Goal: Task Accomplishment & Management: Use online tool/utility

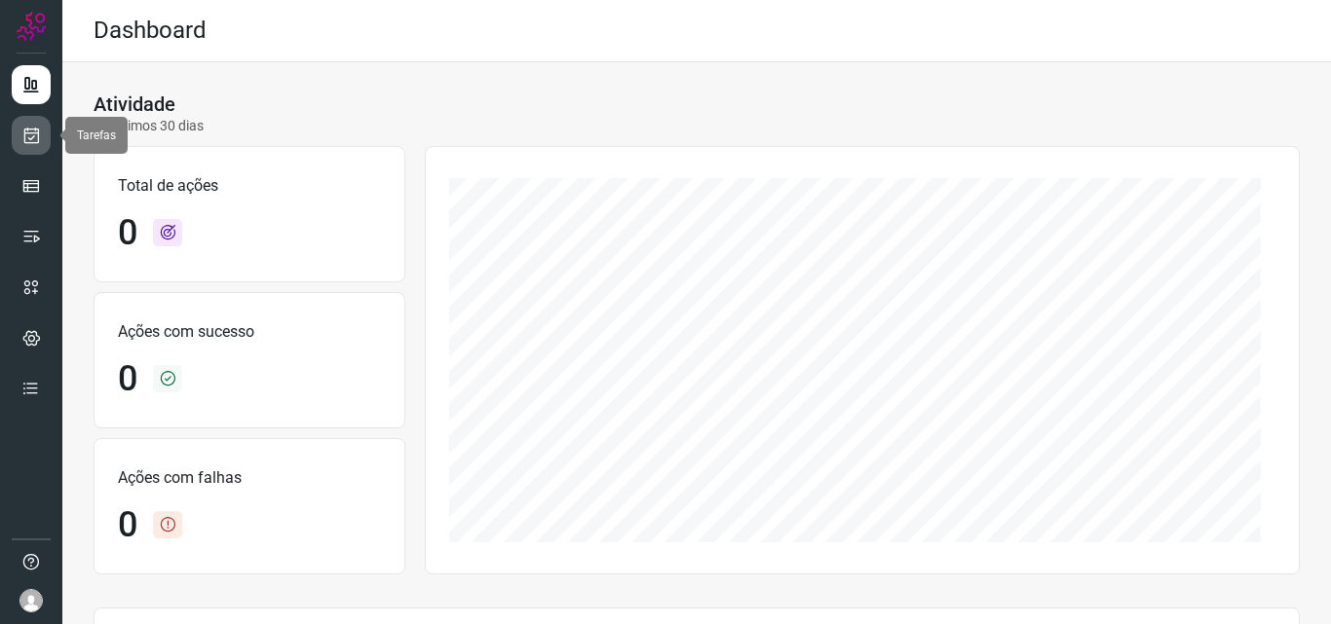
click at [34, 138] on icon at bounding box center [31, 135] width 20 height 19
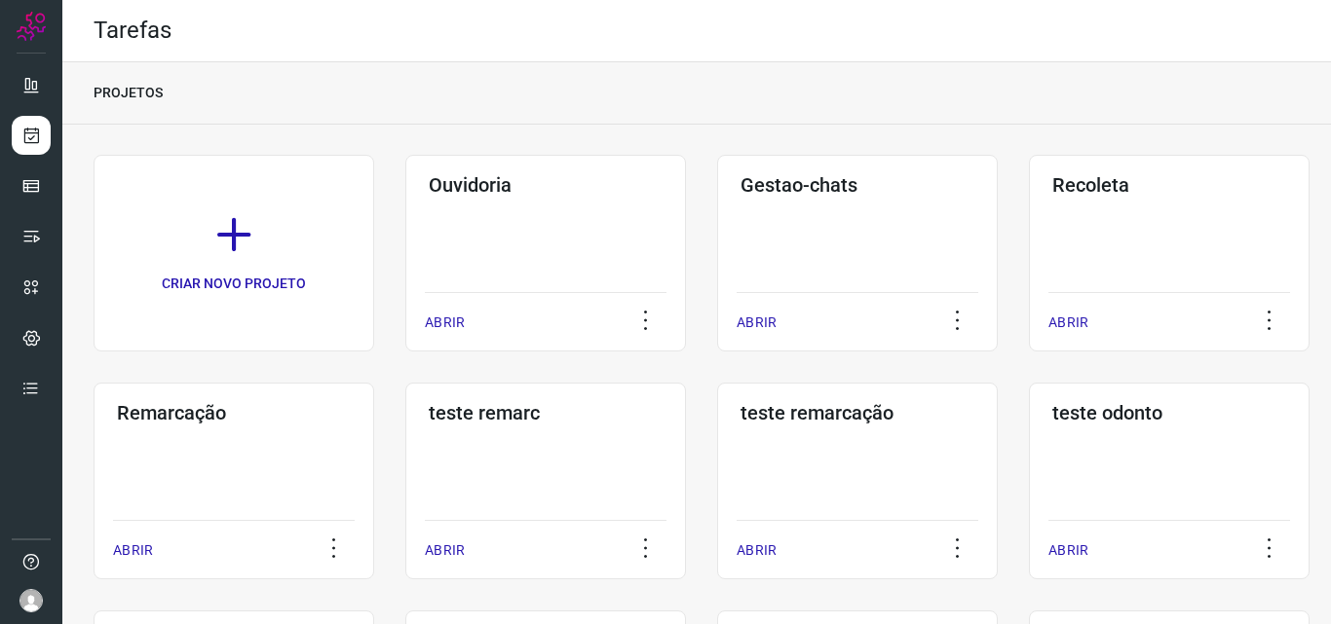
click at [302, 438] on div "Remarcação ABRIR" at bounding box center [234, 481] width 281 height 197
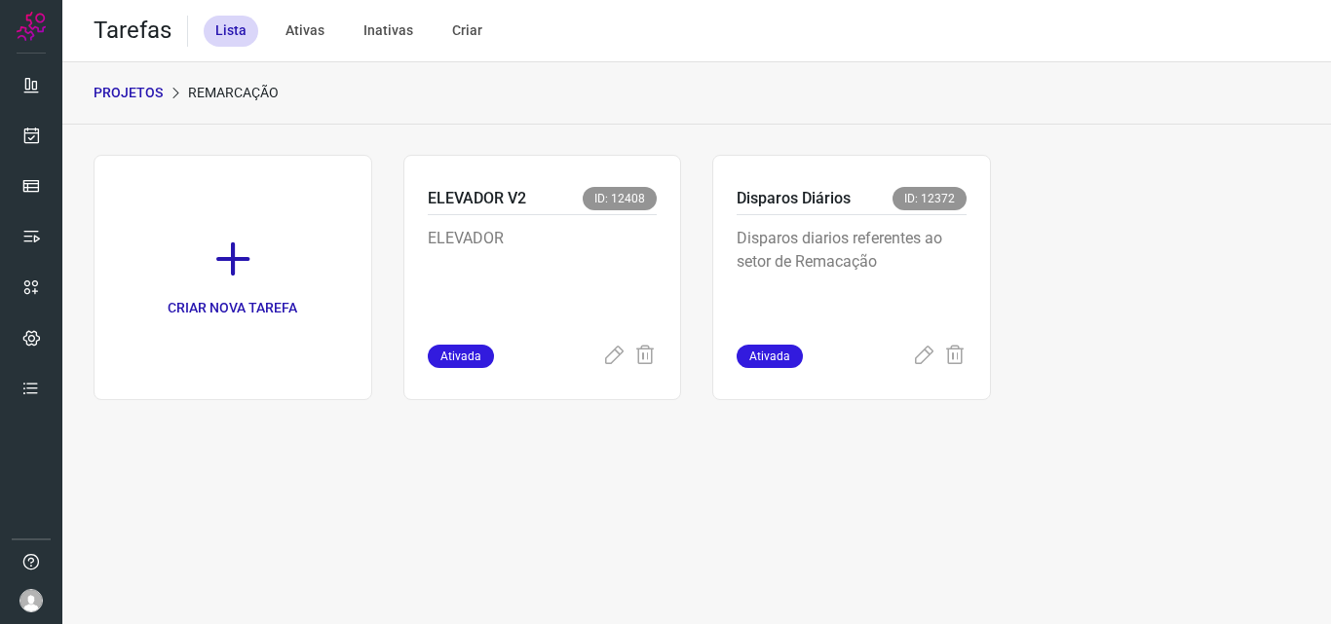
click at [916, 257] on p "Disparos diarios referentes ao setor de Remacação" at bounding box center [851, 275] width 230 height 97
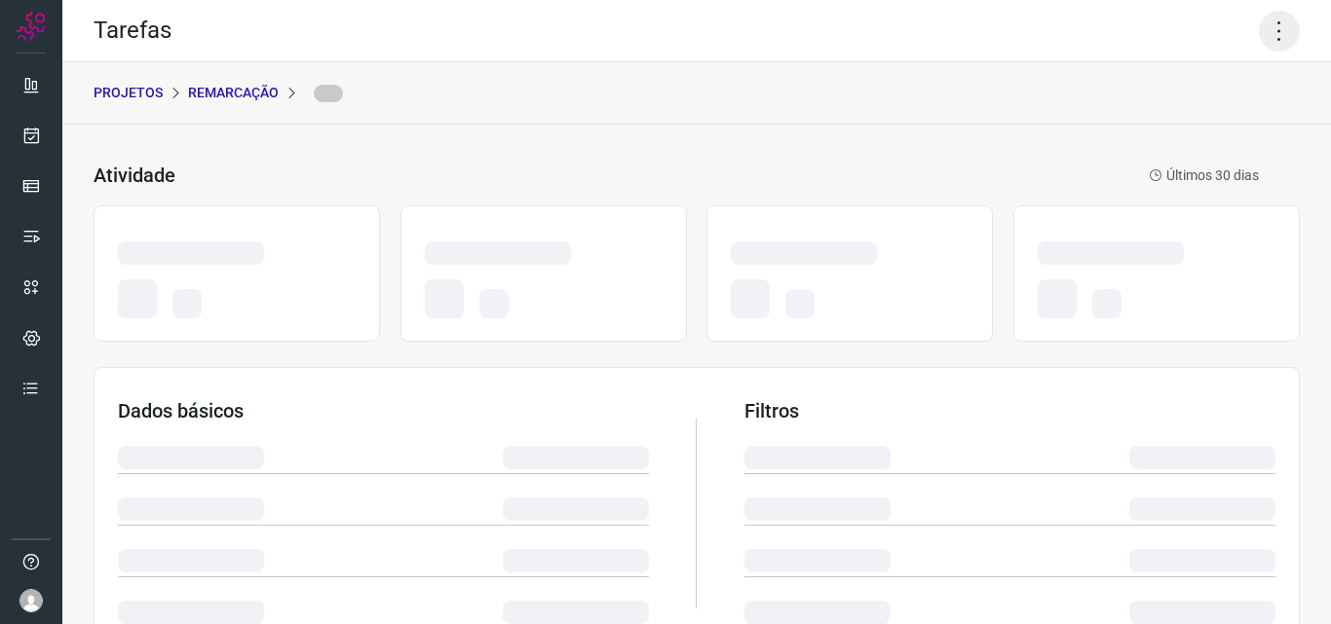
click at [1259, 32] on icon at bounding box center [1279, 31] width 41 height 41
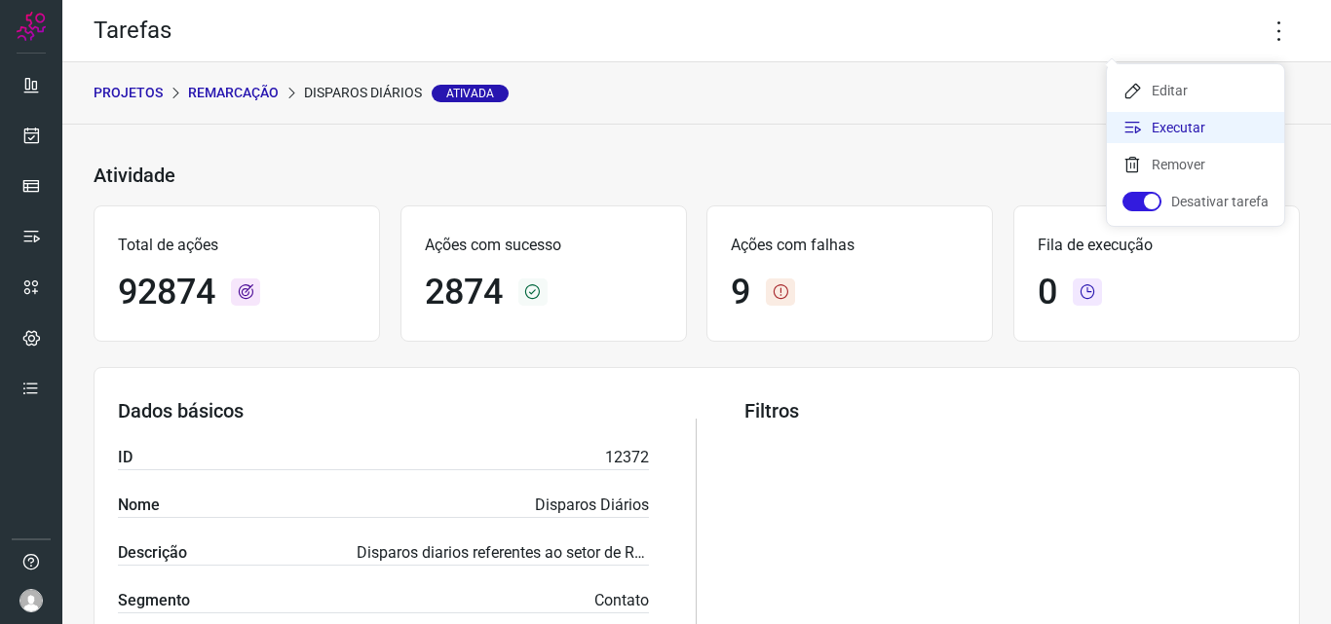
click at [1231, 129] on li "Executar" at bounding box center [1195, 127] width 177 height 31
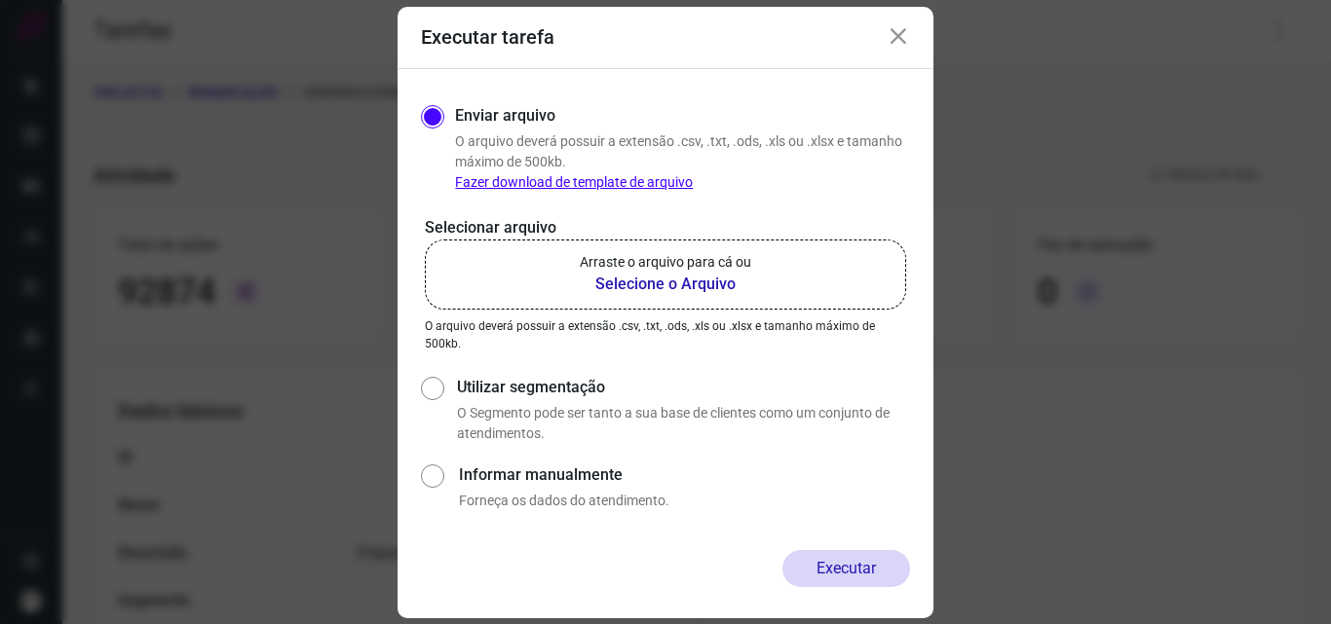
click at [813, 296] on label "Arraste o arquivo para cá ou Selecione o Arquivo" at bounding box center [665, 275] width 481 height 70
click at [0, 0] on input "Arraste o arquivo para cá ou Selecione o Arquivo" at bounding box center [0, 0] width 0 height 0
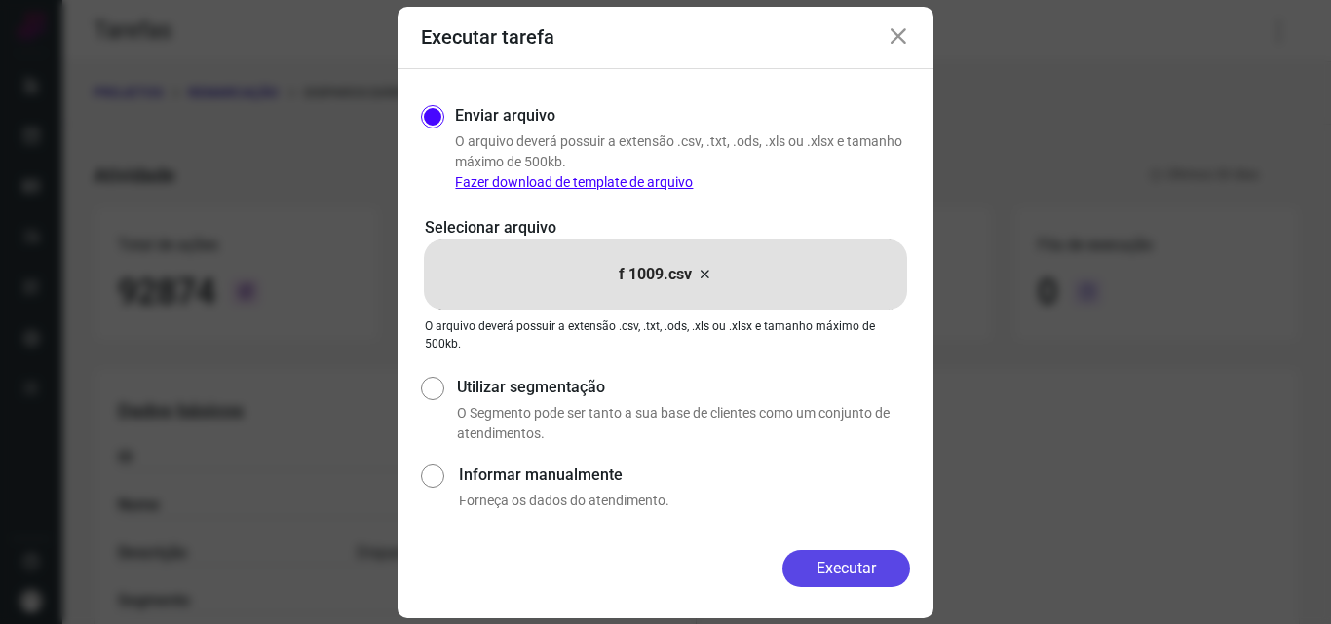
click at [833, 566] on button "Executar" at bounding box center [846, 568] width 128 height 37
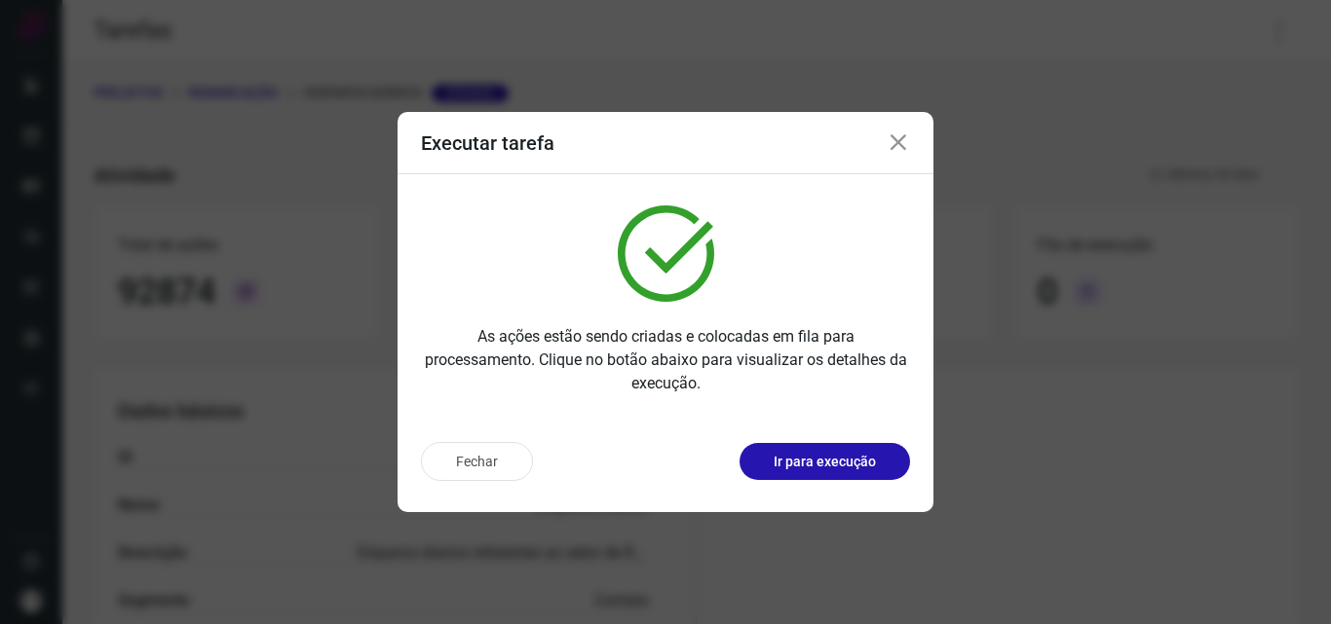
click at [847, 442] on div "Fechar Ir para execução" at bounding box center [665, 461] width 489 height 39
click at [841, 447] on button "Ir para execução" at bounding box center [824, 461] width 170 height 37
